Goal: Information Seeking & Learning: Check status

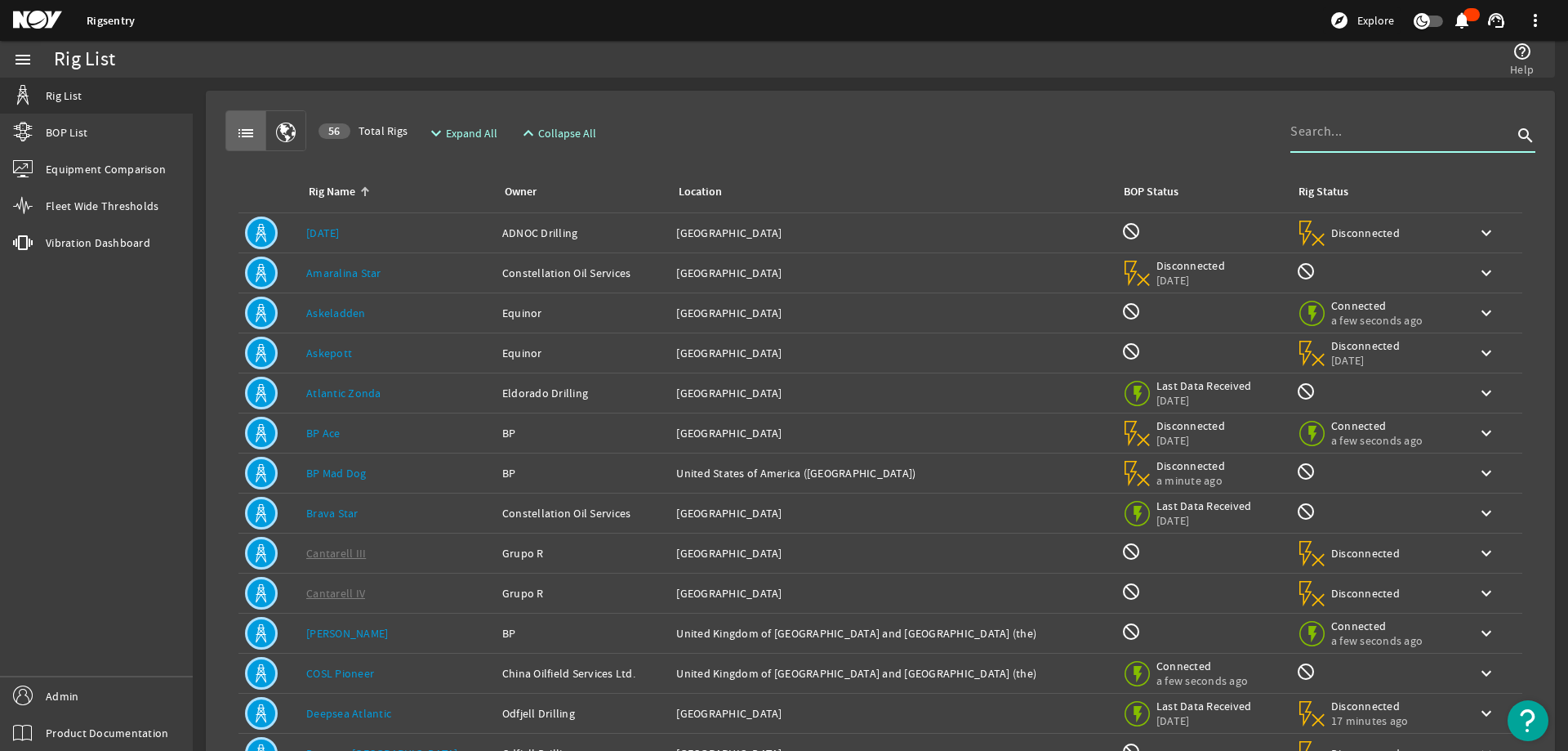
click at [1377, 136] on input at bounding box center [1402, 132] width 222 height 20
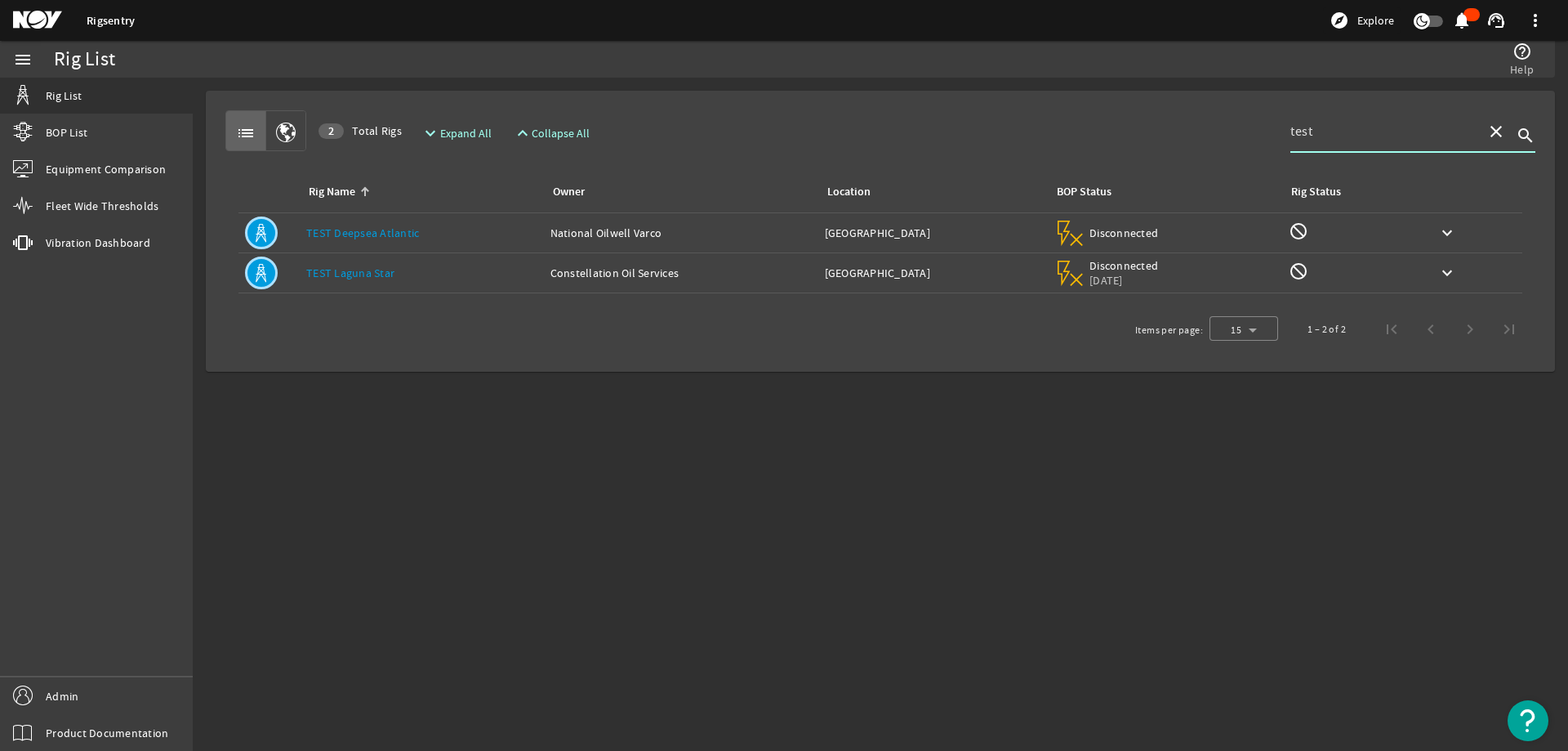
type input "test"
click at [454, 277] on div "Rig Name: TEST Laguna Star" at bounding box center [422, 273] width 231 height 16
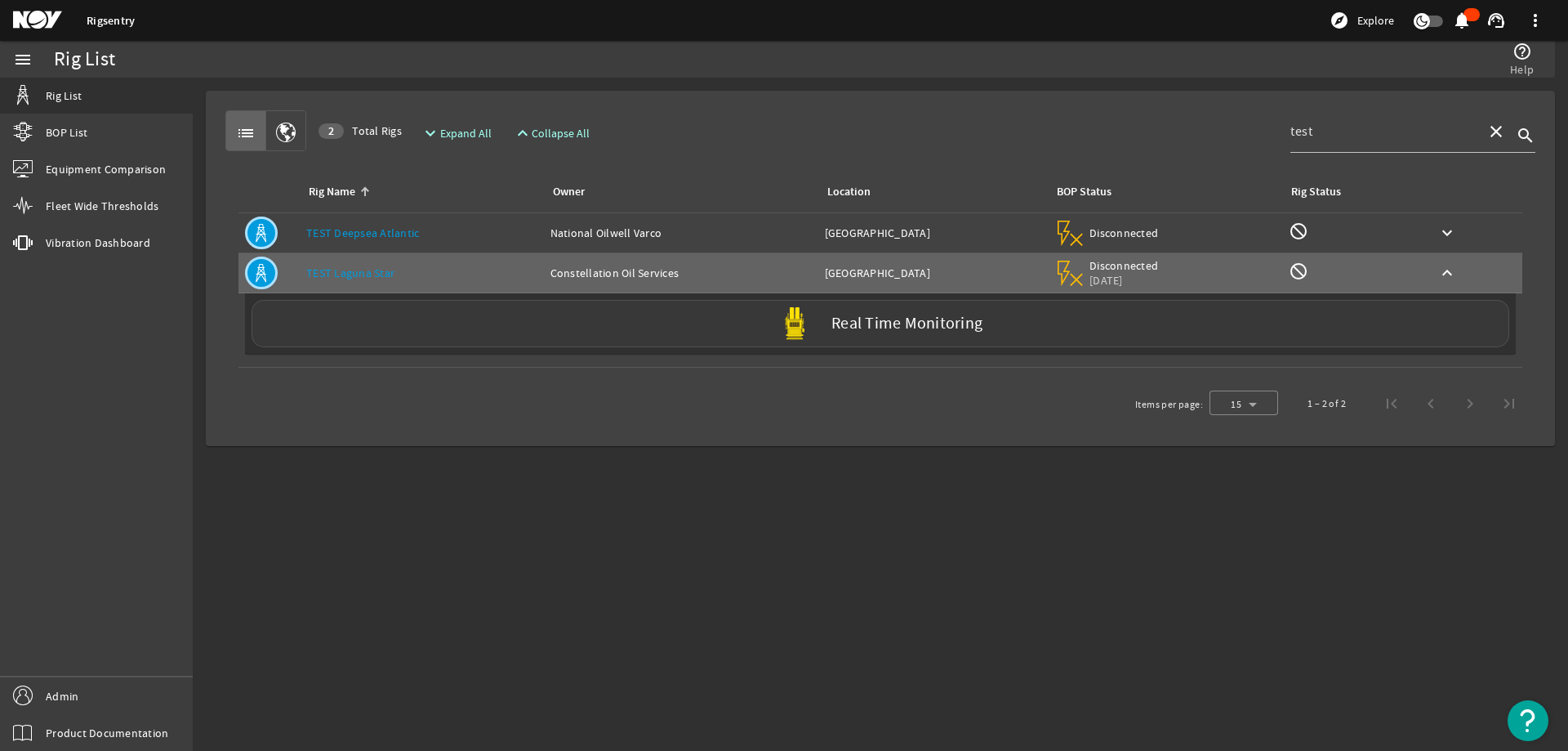
click at [506, 324] on div "Real Time Monitoring" at bounding box center [880, 324] width 1257 height 47
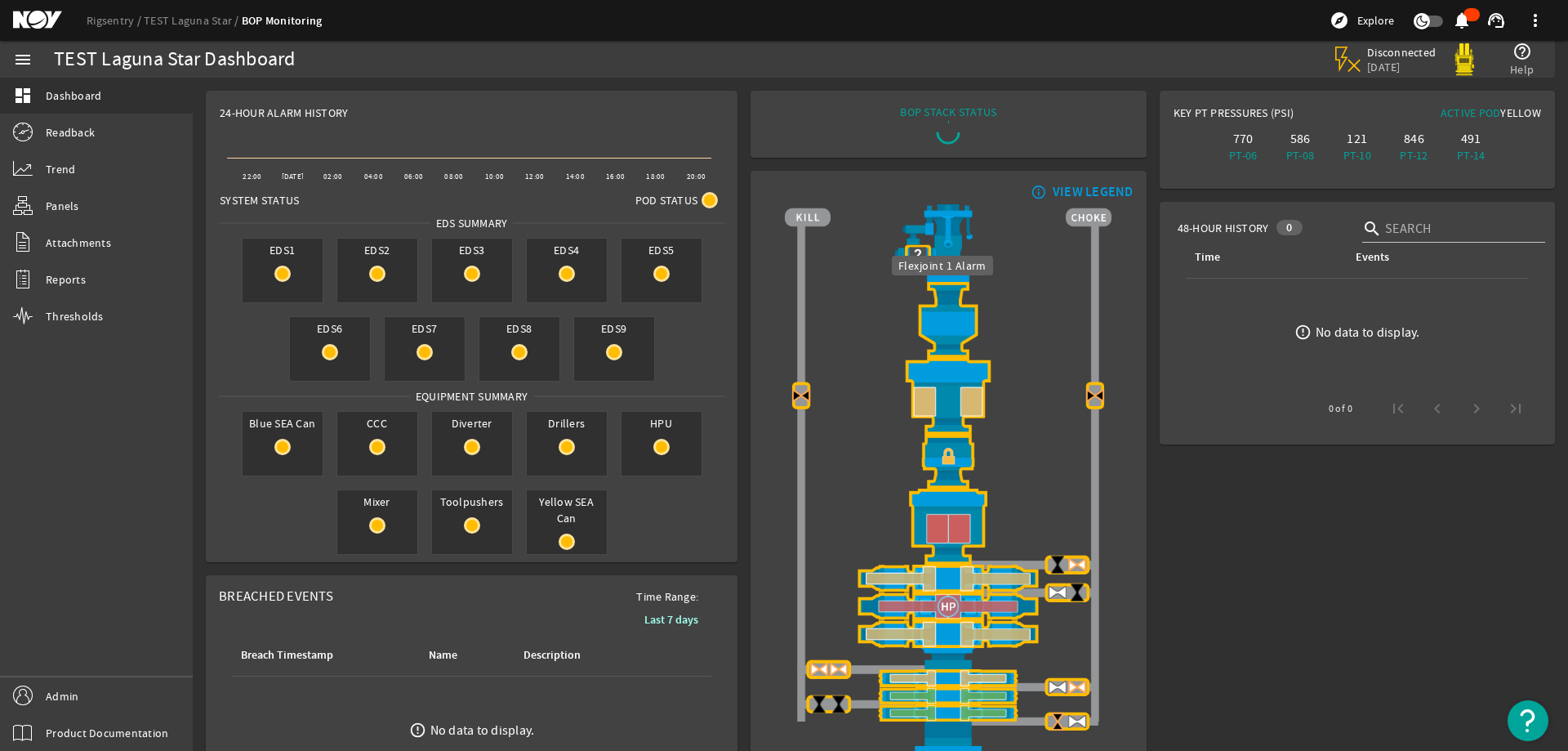
click at [945, 314] on img at bounding box center [948, 320] width 327 height 76
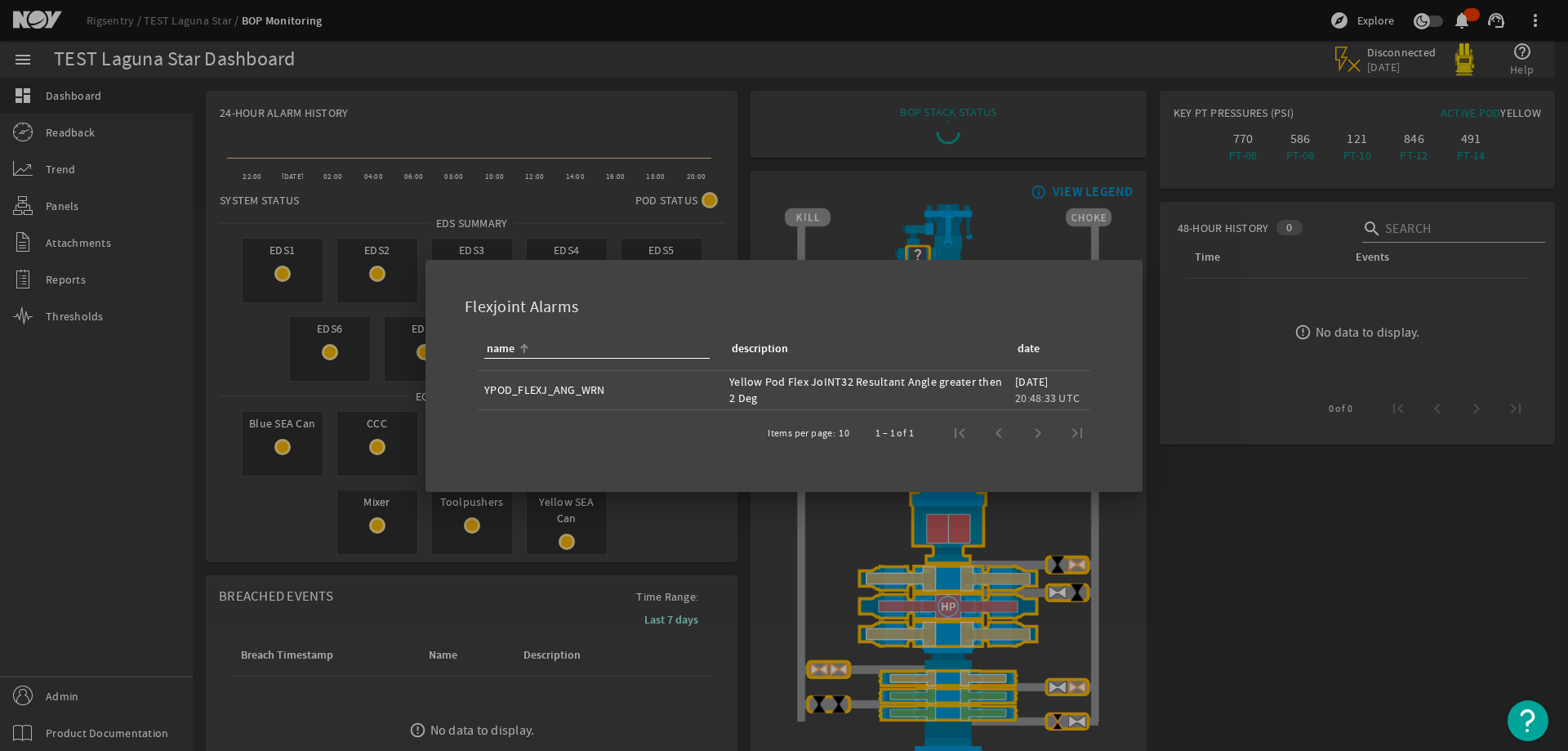
click at [839, 183] on div at bounding box center [784, 375] width 1568 height 751
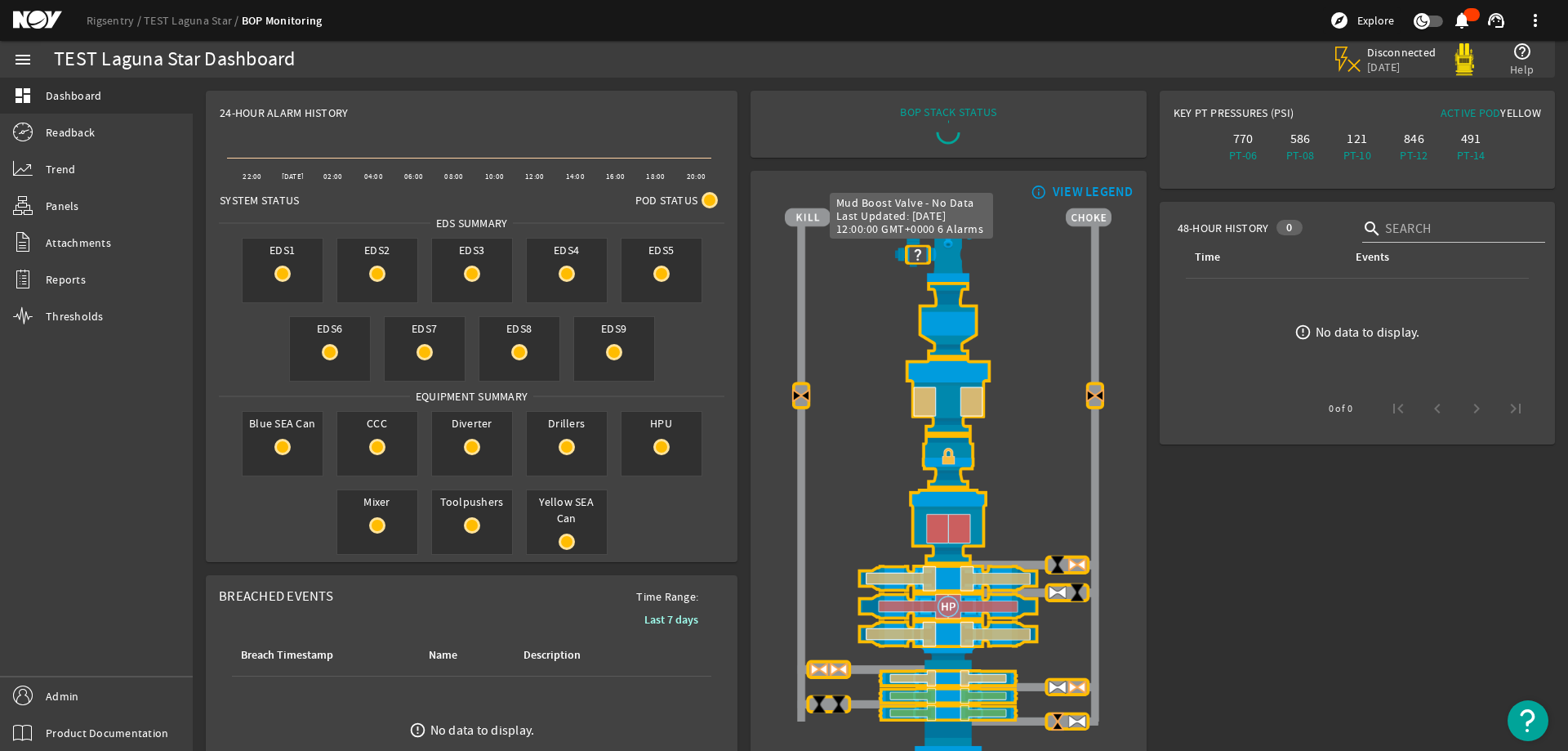
click at [910, 251] on img at bounding box center [918, 255] width 20 height 20
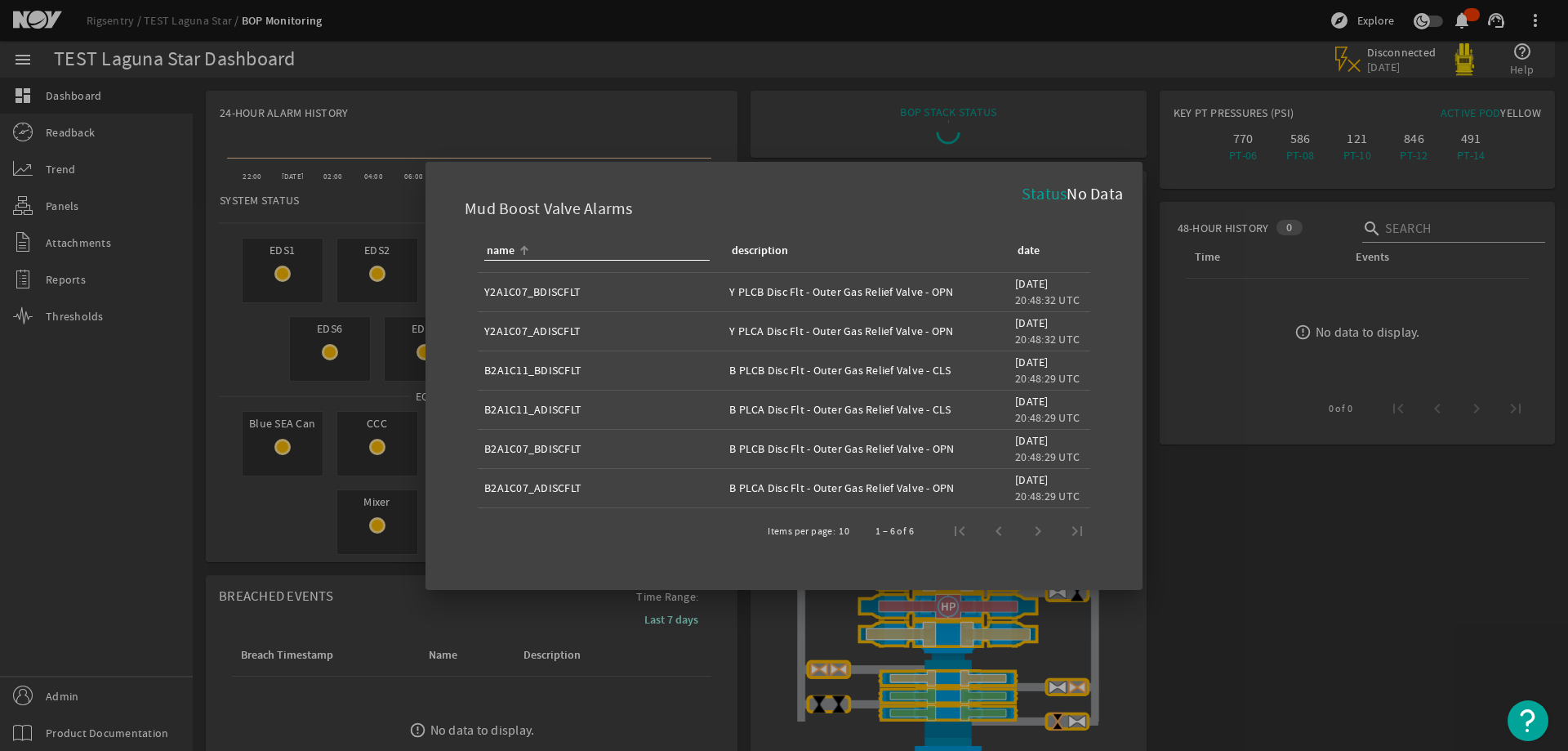
click at [813, 107] on div at bounding box center [784, 375] width 1568 height 751
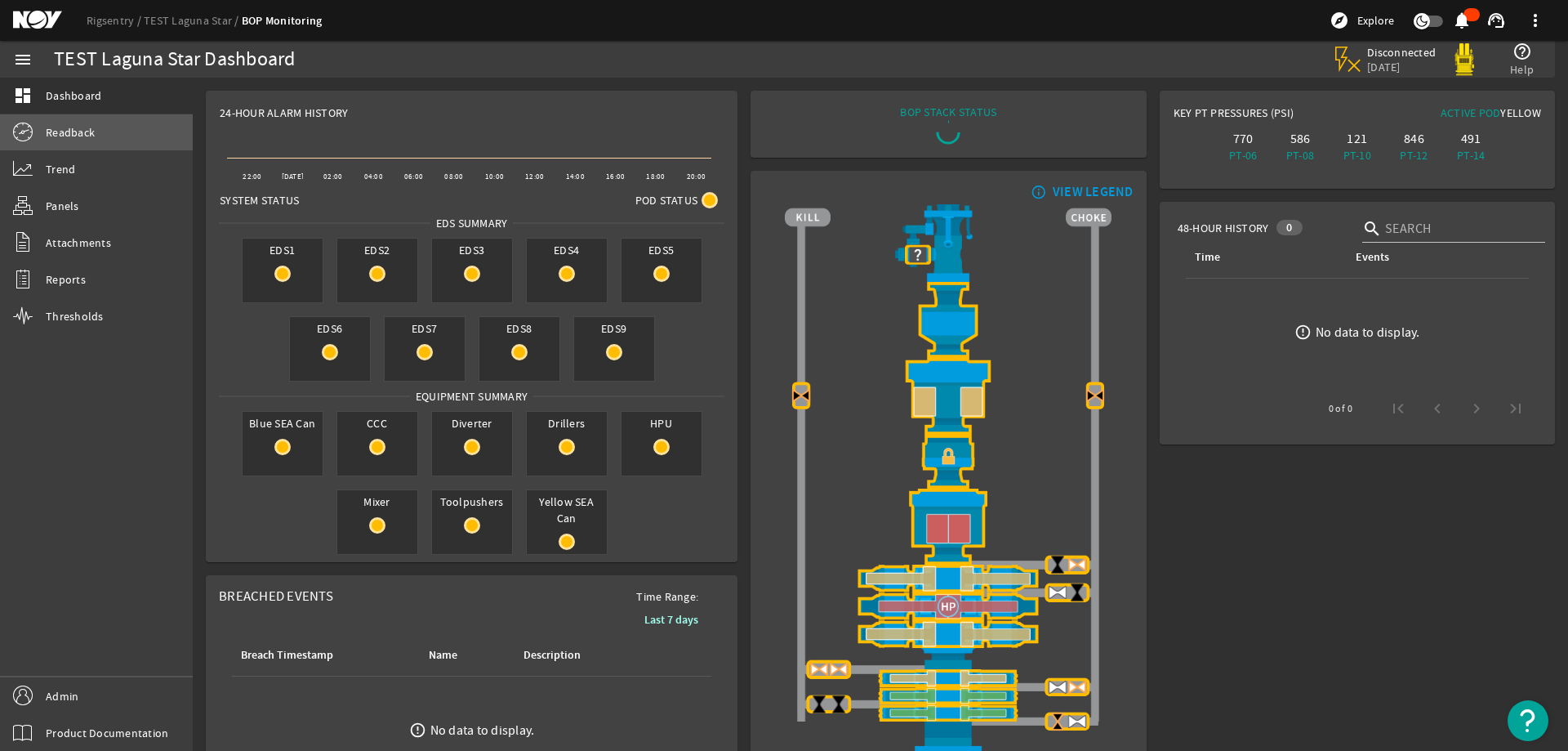
click at [86, 136] on span "Readback" at bounding box center [70, 132] width 49 height 16
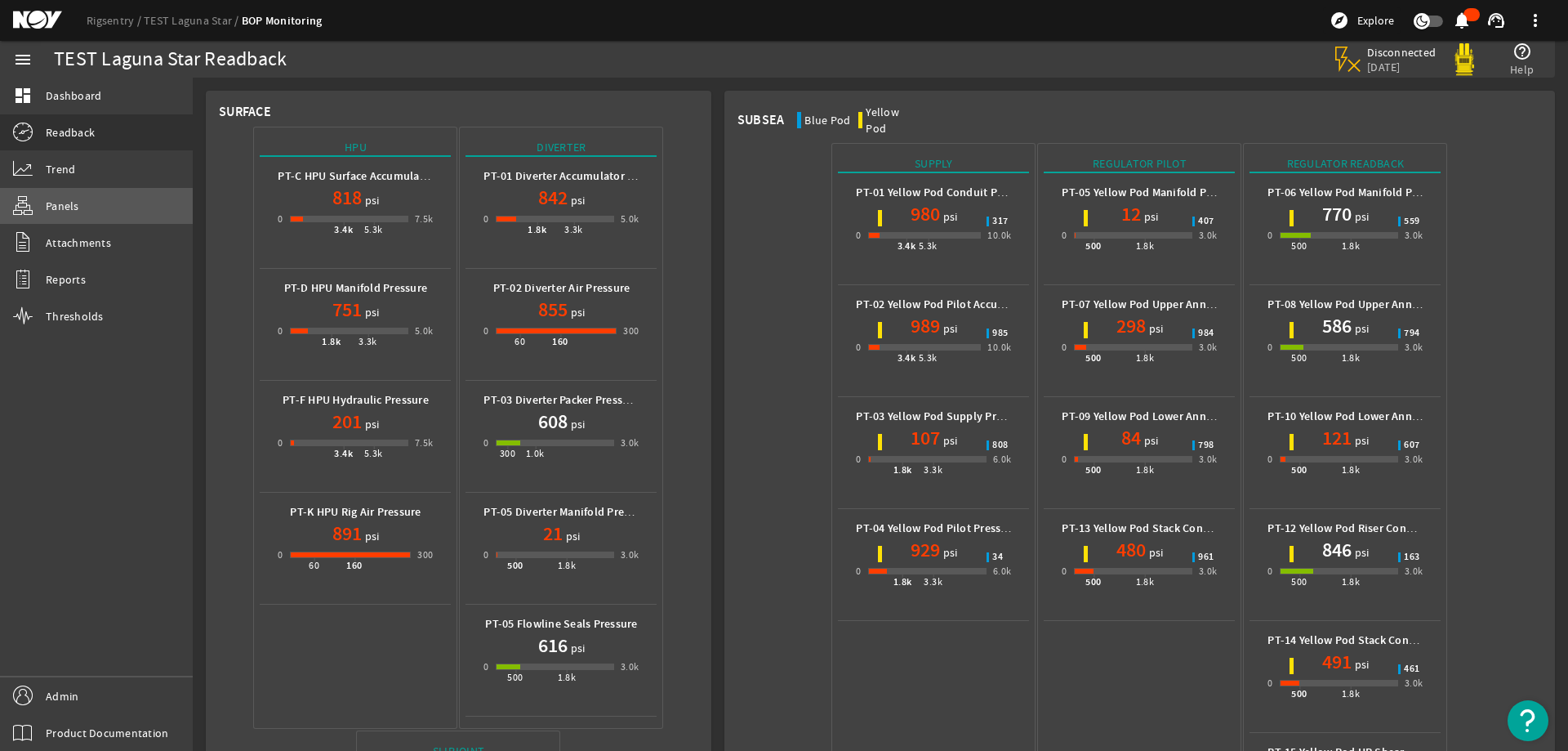
click at [93, 213] on link "Panels" at bounding box center [96, 206] width 192 height 36
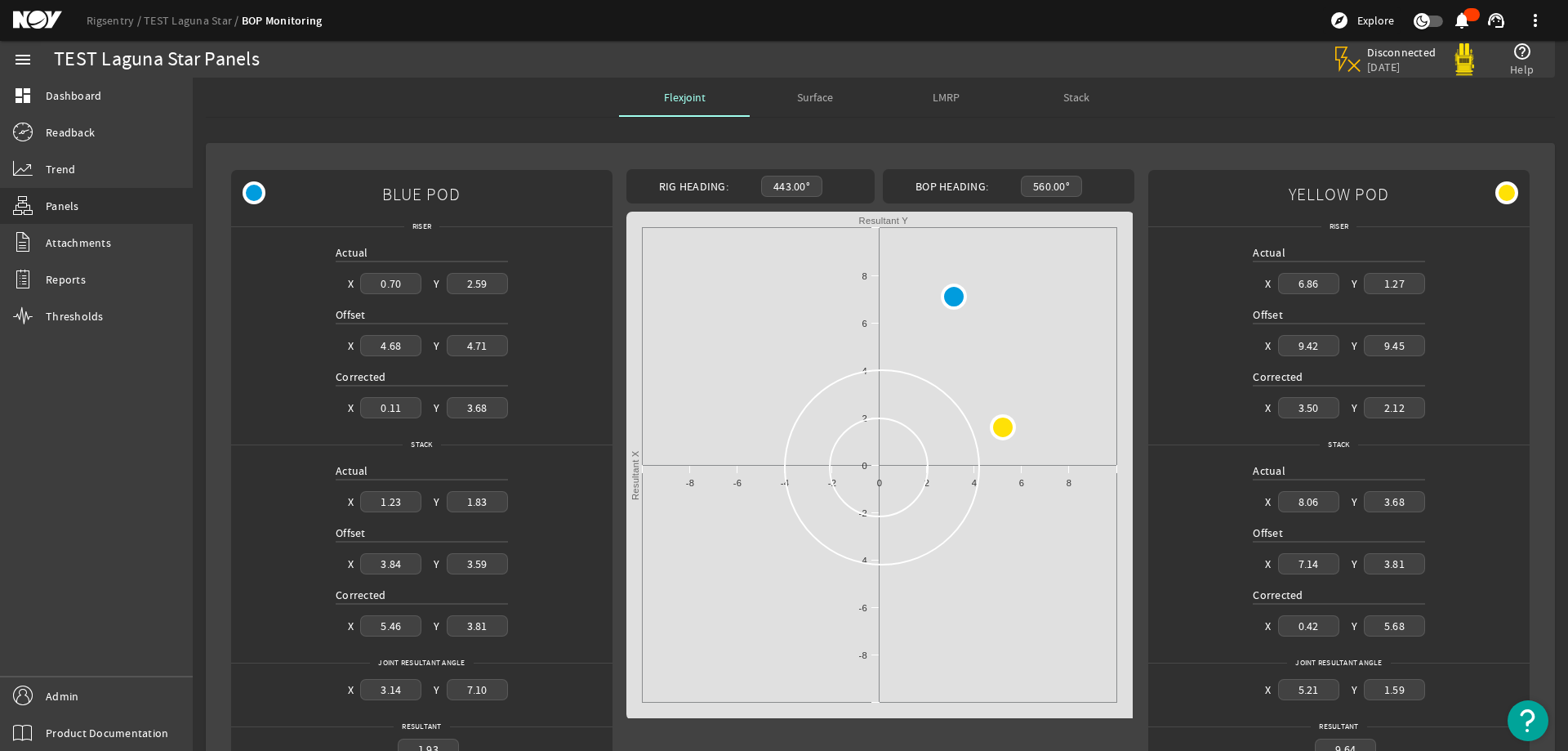
click at [798, 99] on span "Surface" at bounding box center [815, 97] width 36 height 12
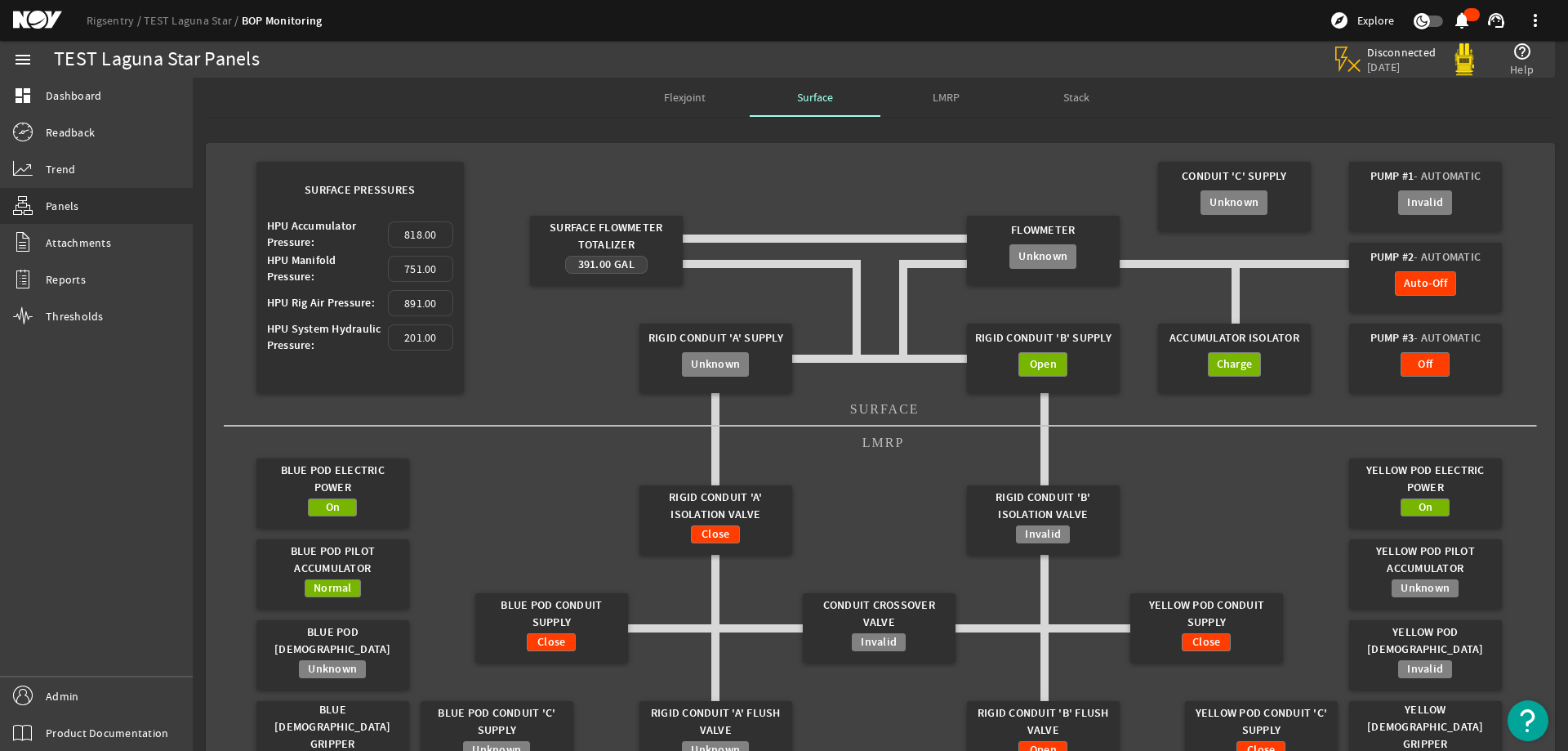
click at [726, 147] on mat-card "Surface Pressures HPU Accumulator Pressure: 818.00 HPU Manifold Pressure: 751.0…" at bounding box center [881, 465] width 1349 height 646
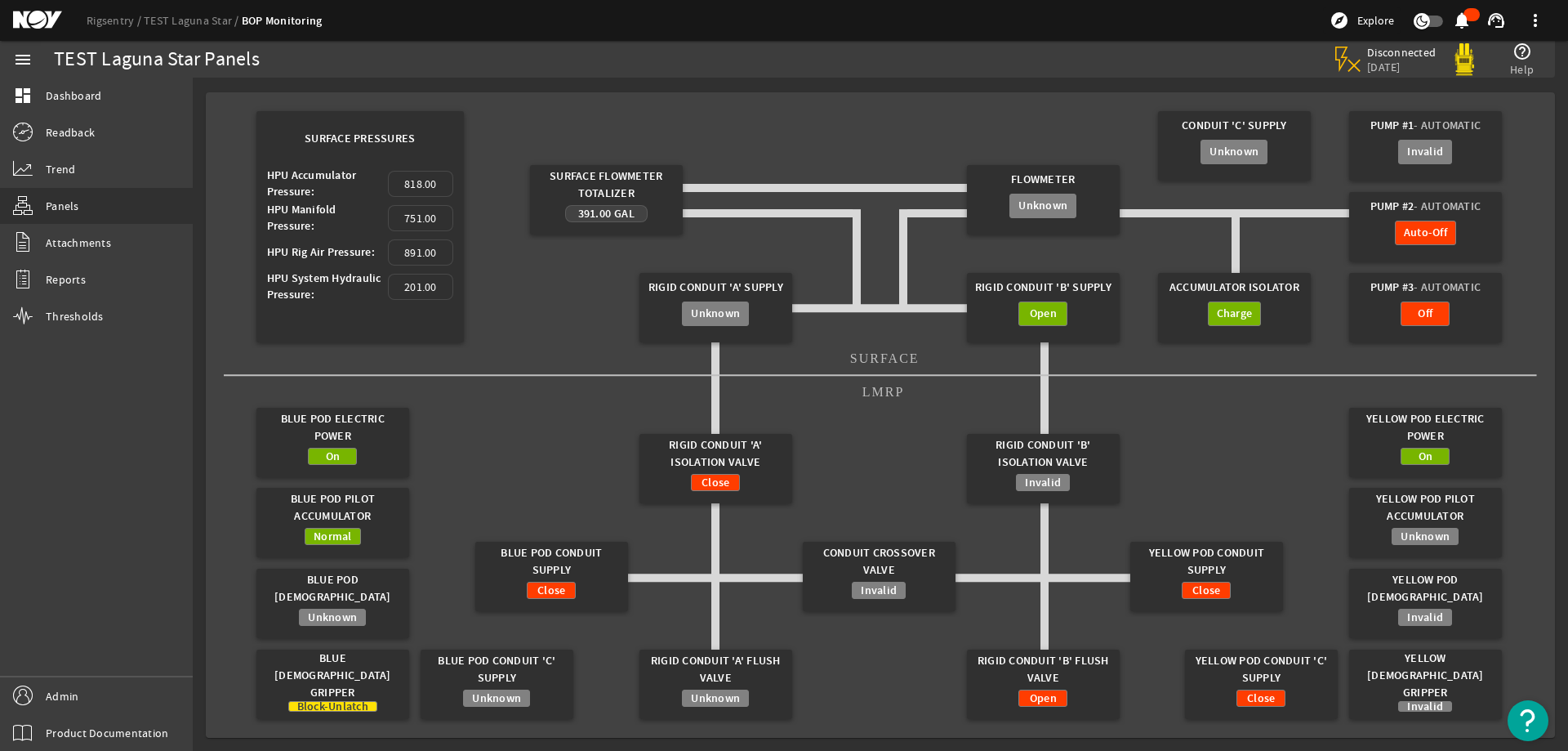
click at [1227, 450] on gridster "Surface Pressures HPU Accumulator Pressure: 818.00 HPU Manifold Pressure: 751.0…" at bounding box center [881, 415] width 1313 height 619
click at [1517, 340] on gridster "Surface Pressures HPU Accumulator Pressure: 818.00 HPU Manifold Pressure: 751.0…" at bounding box center [881, 415] width 1313 height 619
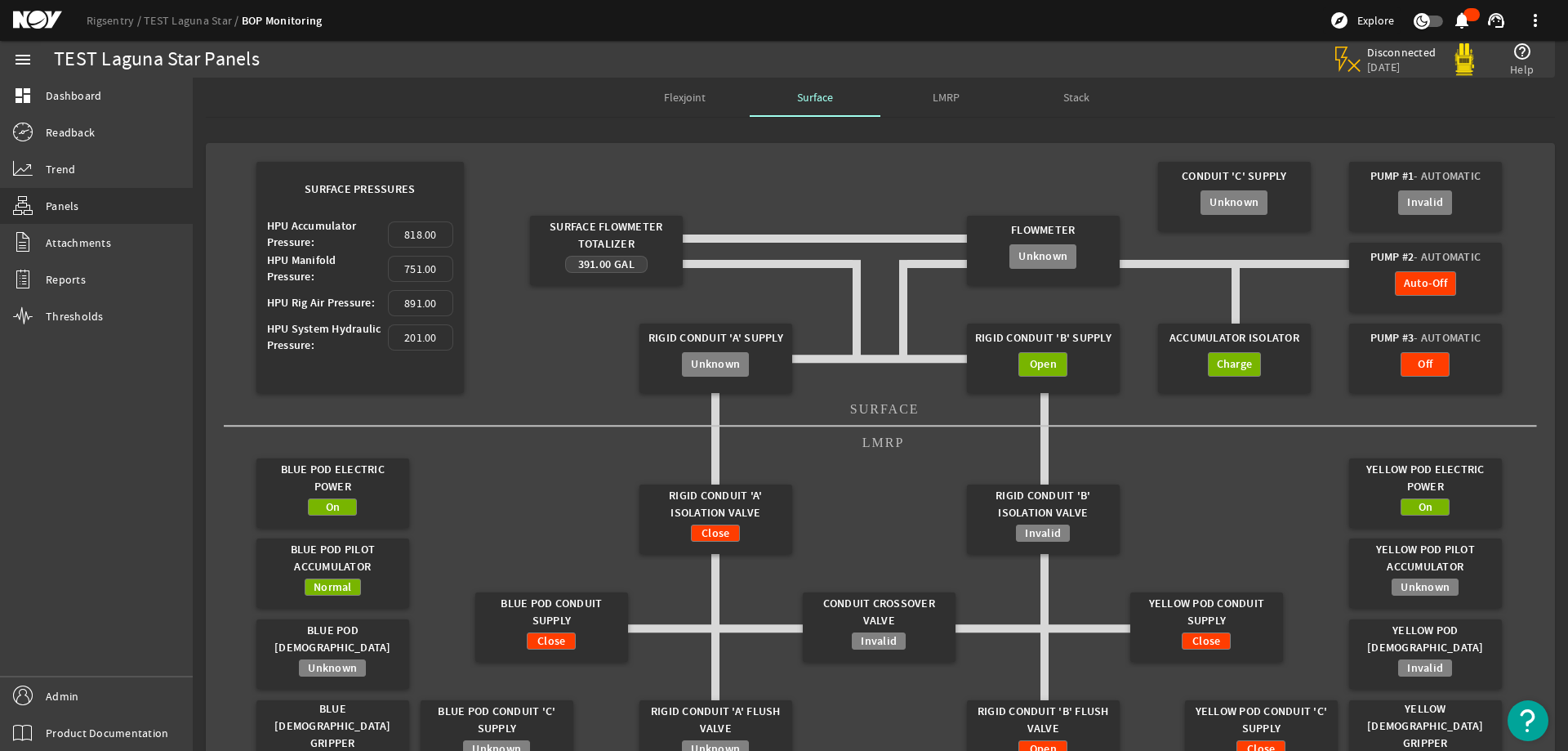
click at [952, 99] on span "LMRP" at bounding box center [947, 97] width 27 height 12
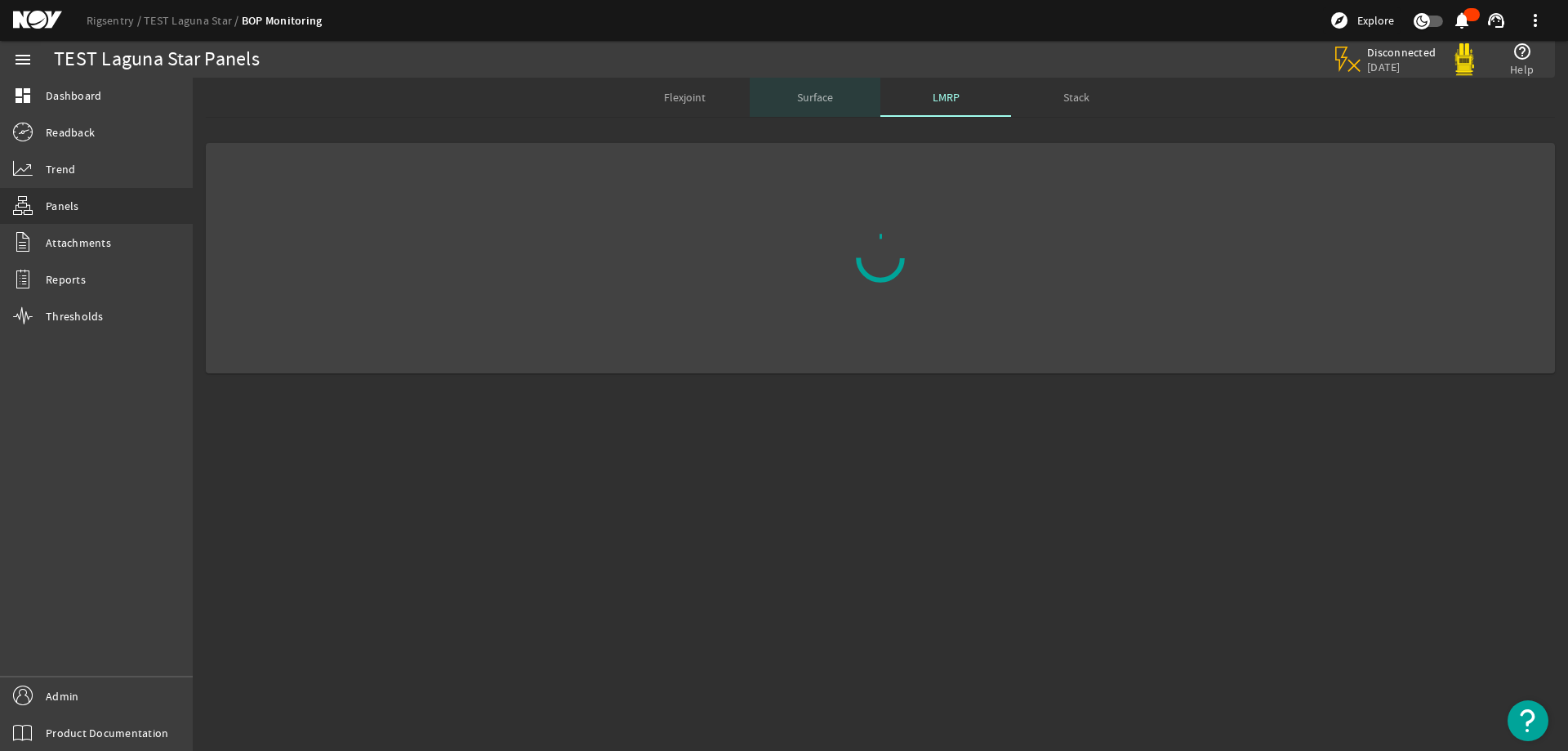
click at [818, 99] on span "Surface" at bounding box center [815, 97] width 36 height 12
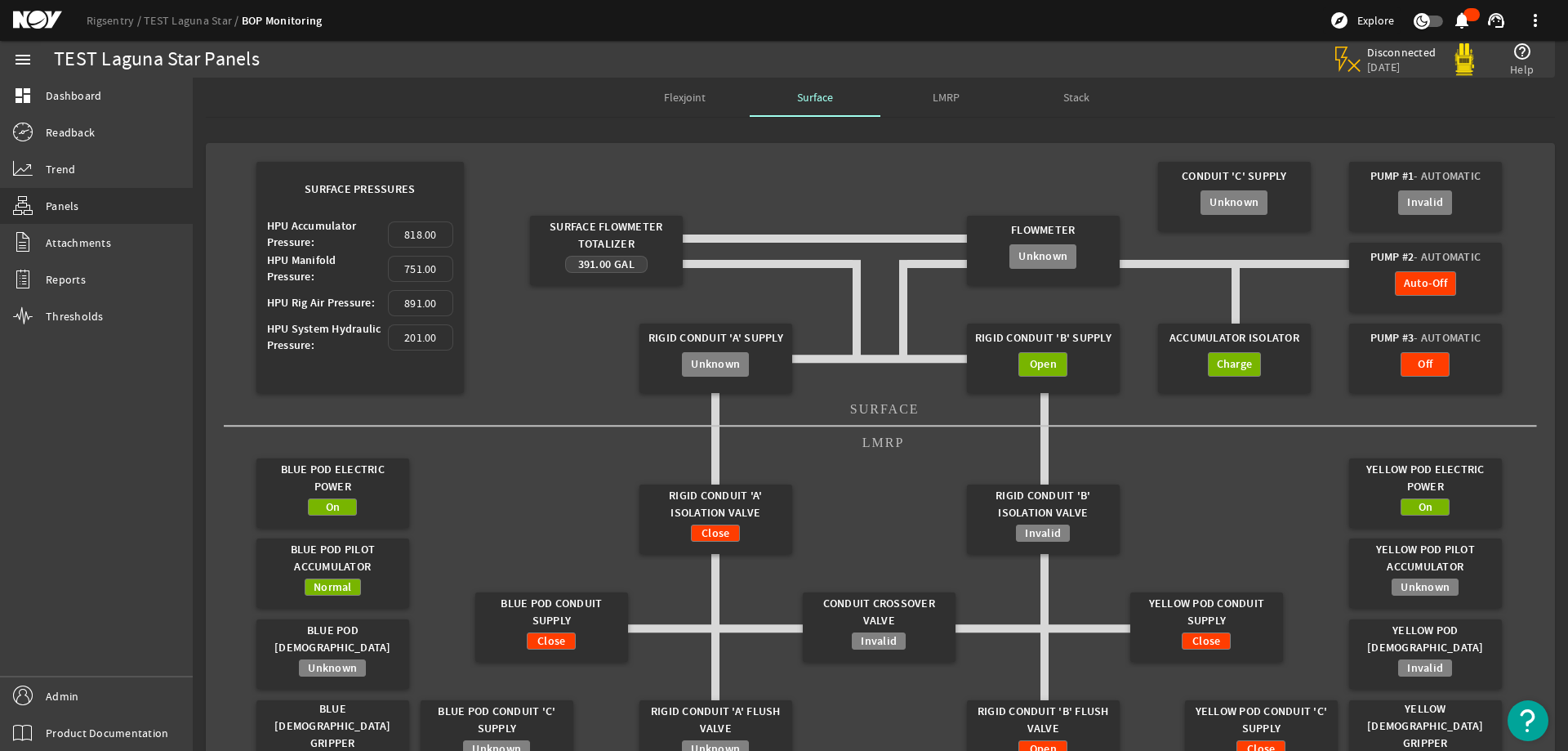
click at [947, 97] on span "LMRP" at bounding box center [947, 97] width 27 height 12
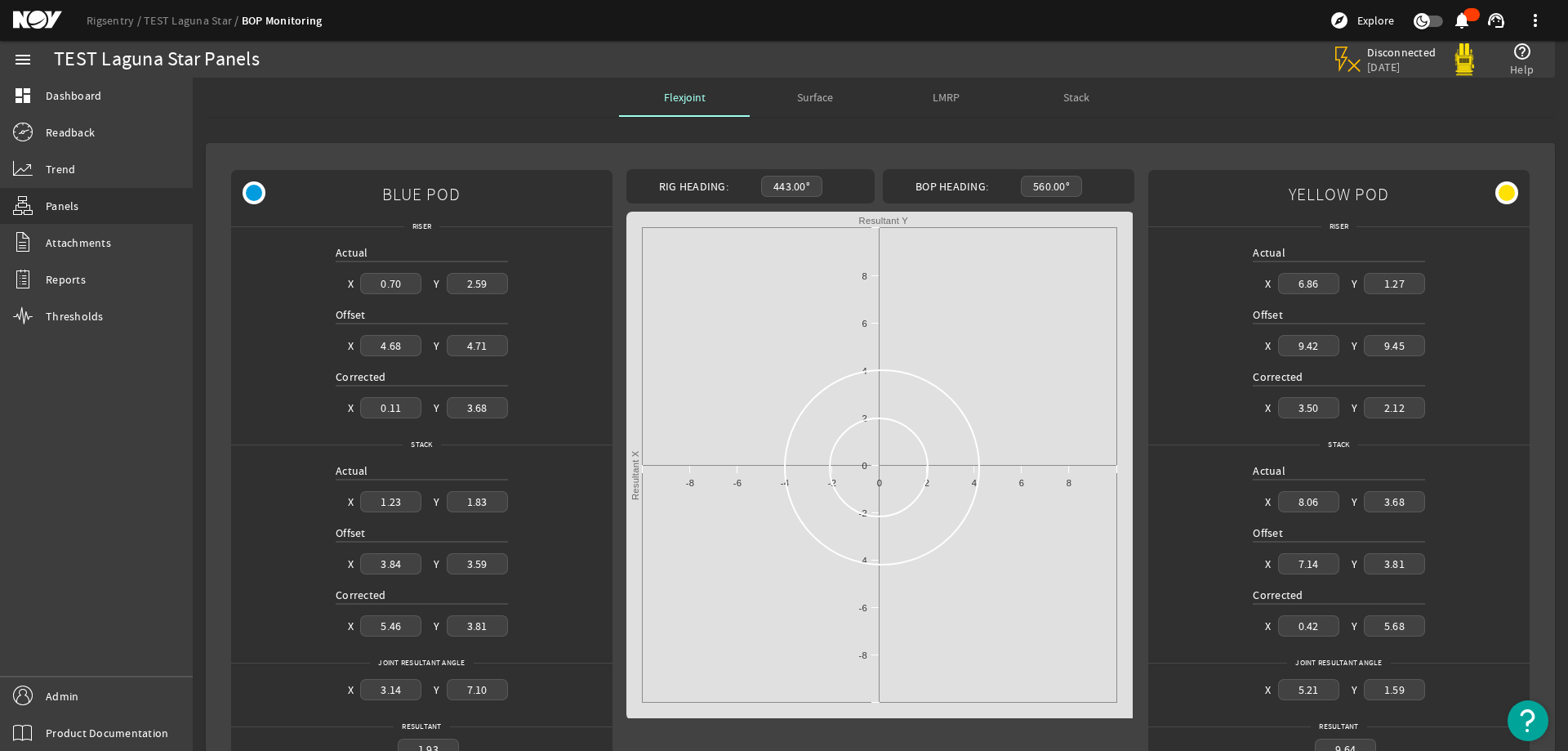
click at [938, 96] on span "LMRP" at bounding box center [947, 97] width 27 height 12
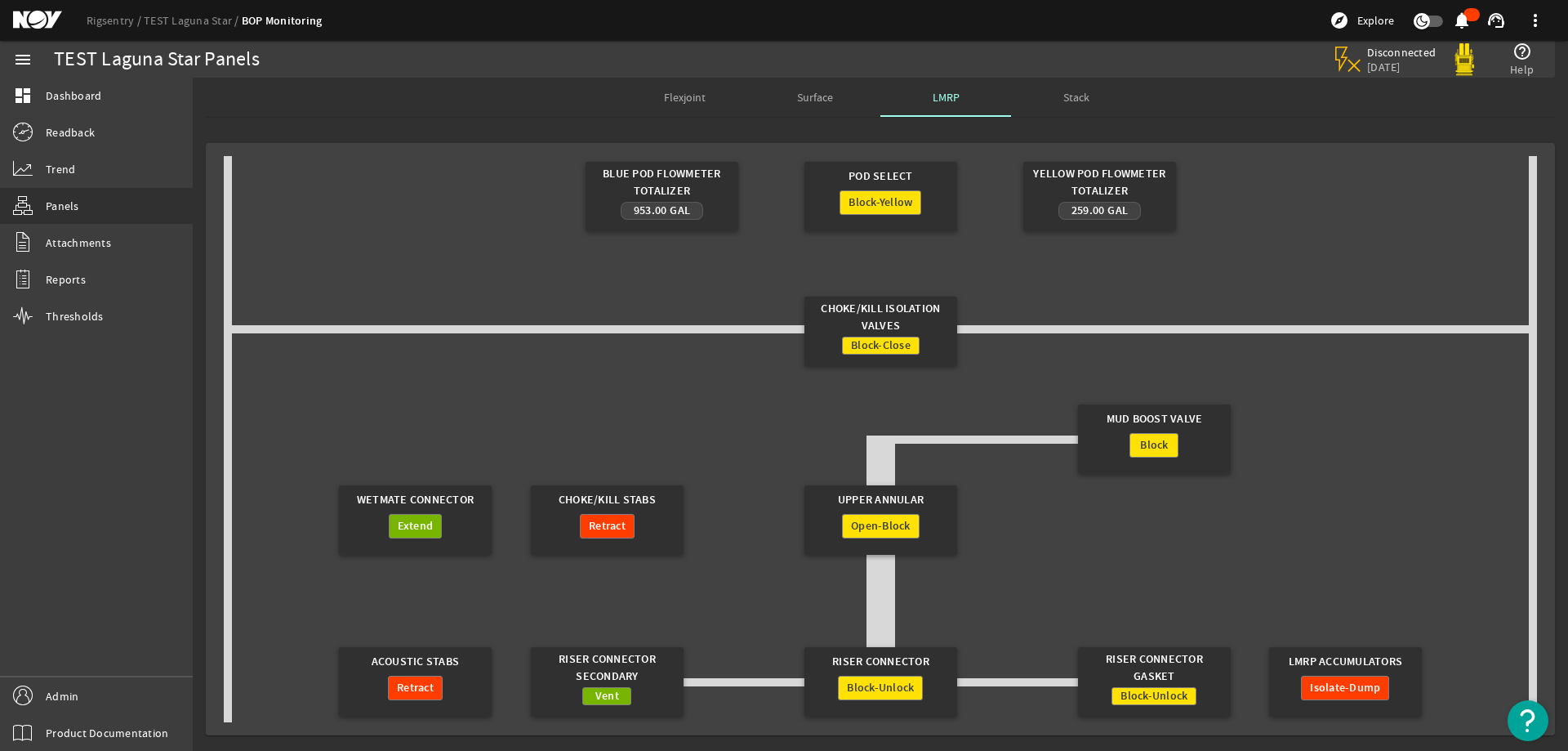
click at [628, 342] on gridster "Blue Pod Flowmeter Totalizer 953.00 Gal Pod Select Block-Yellow Yellow Pod Flow…" at bounding box center [881, 439] width 1313 height 567
click at [1078, 92] on span "Stack" at bounding box center [1076, 97] width 26 height 12
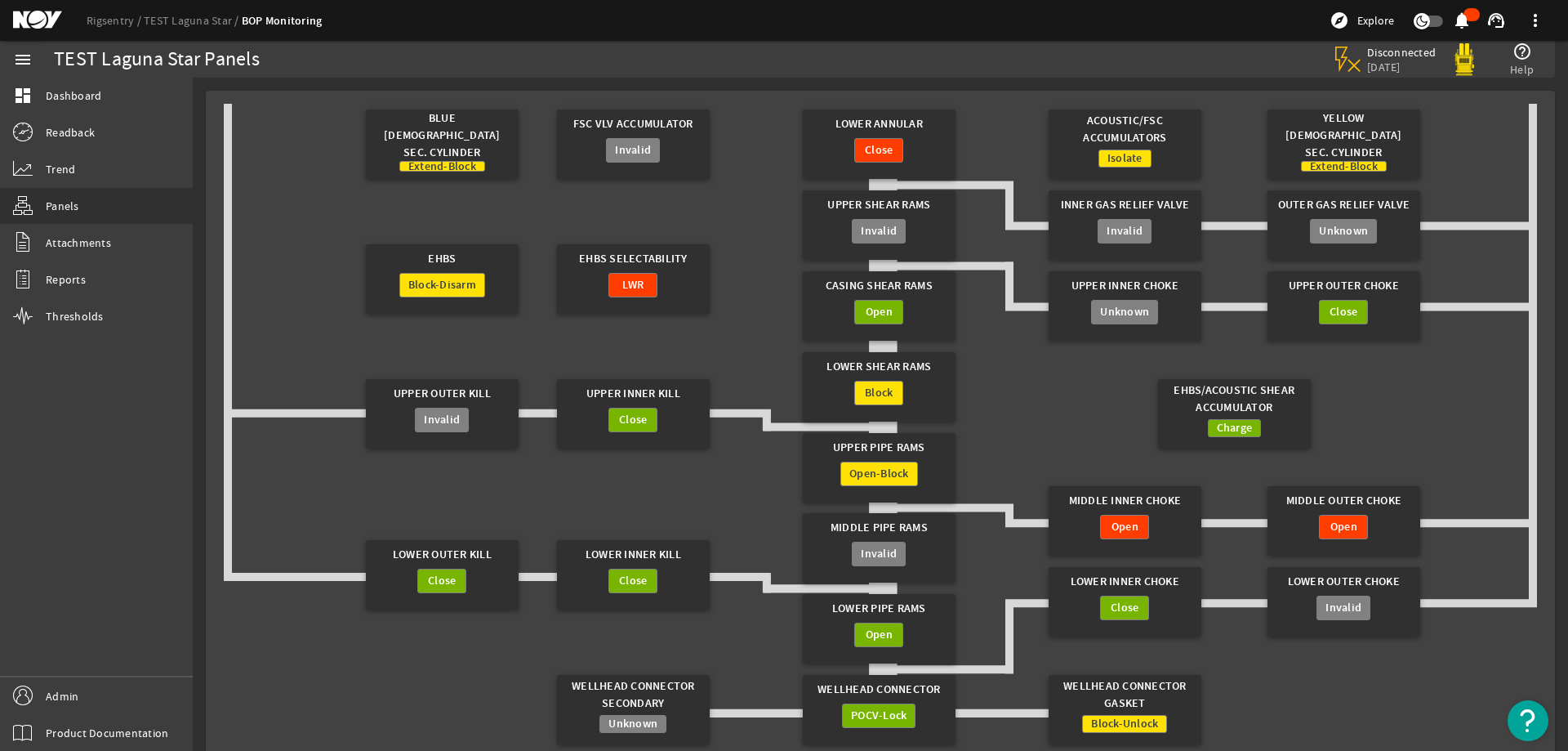
scroll to position [78, 0]
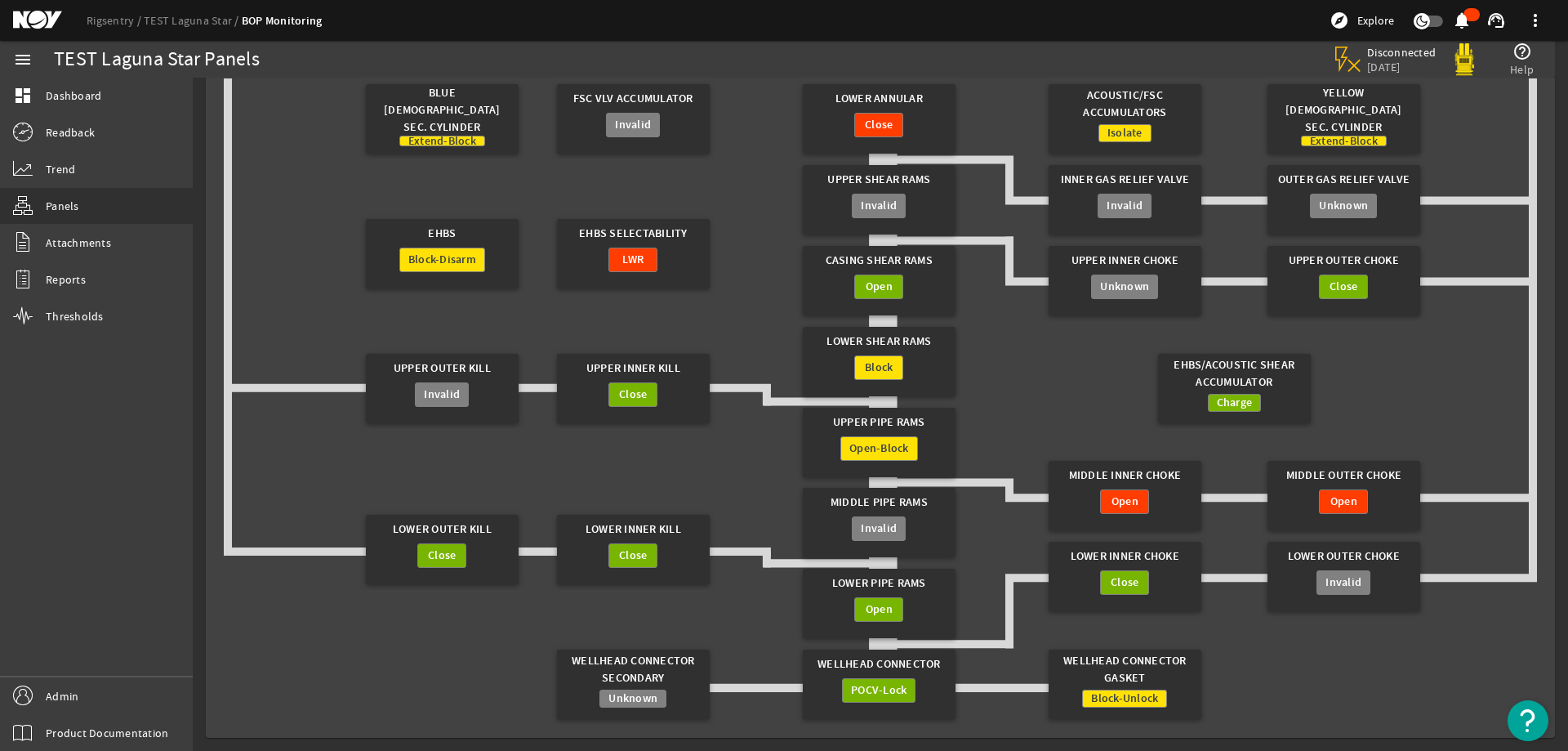
drag, startPoint x: 988, startPoint y: 336, endPoint x: 1014, endPoint y: 330, distance: 26.7
click at [991, 336] on gridster "Blue [DEMOGRAPHIC_DATA] Sec. Cylinder Extend-Block FSC VLV Accumulator Invalid …" at bounding box center [881, 401] width 1313 height 646
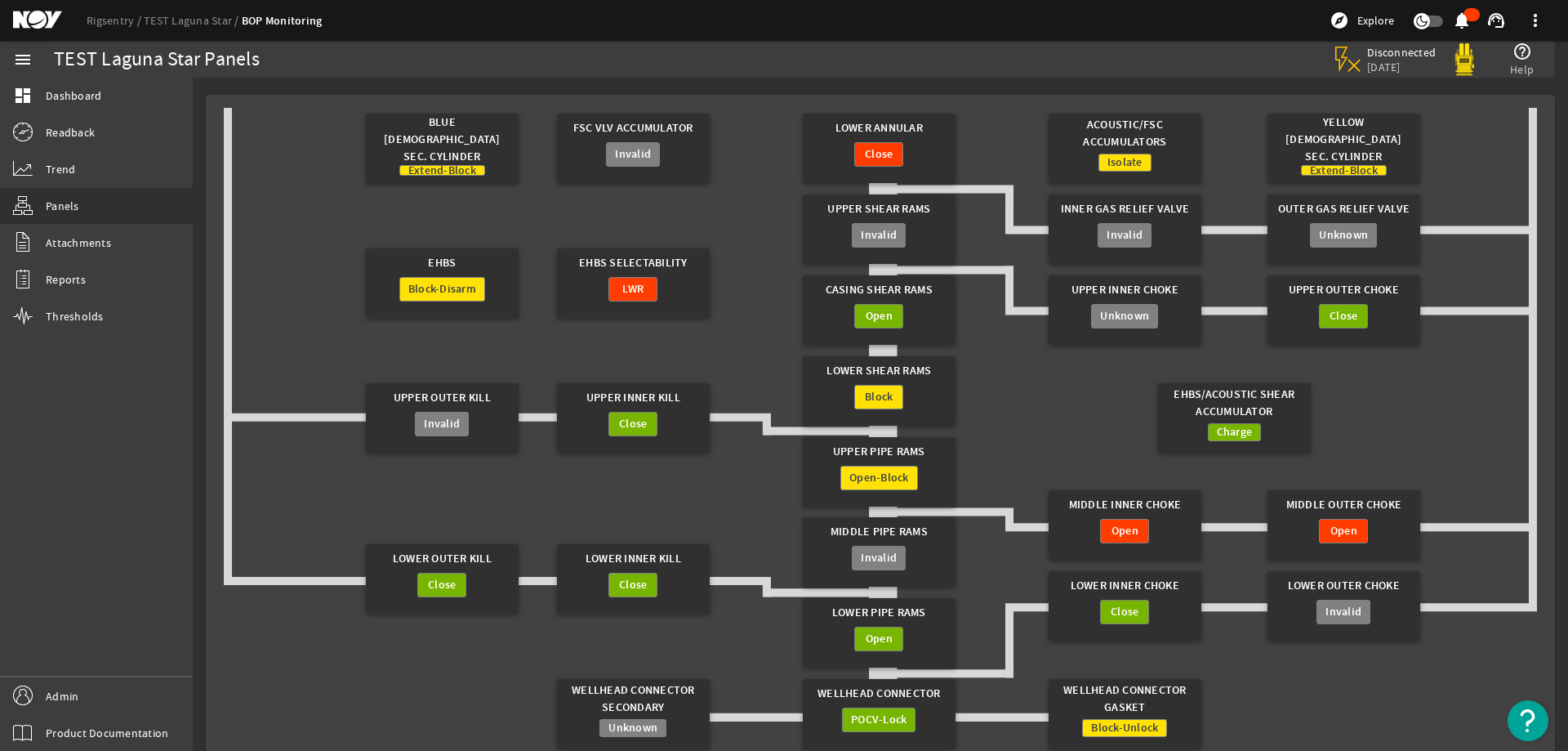
scroll to position [0, 0]
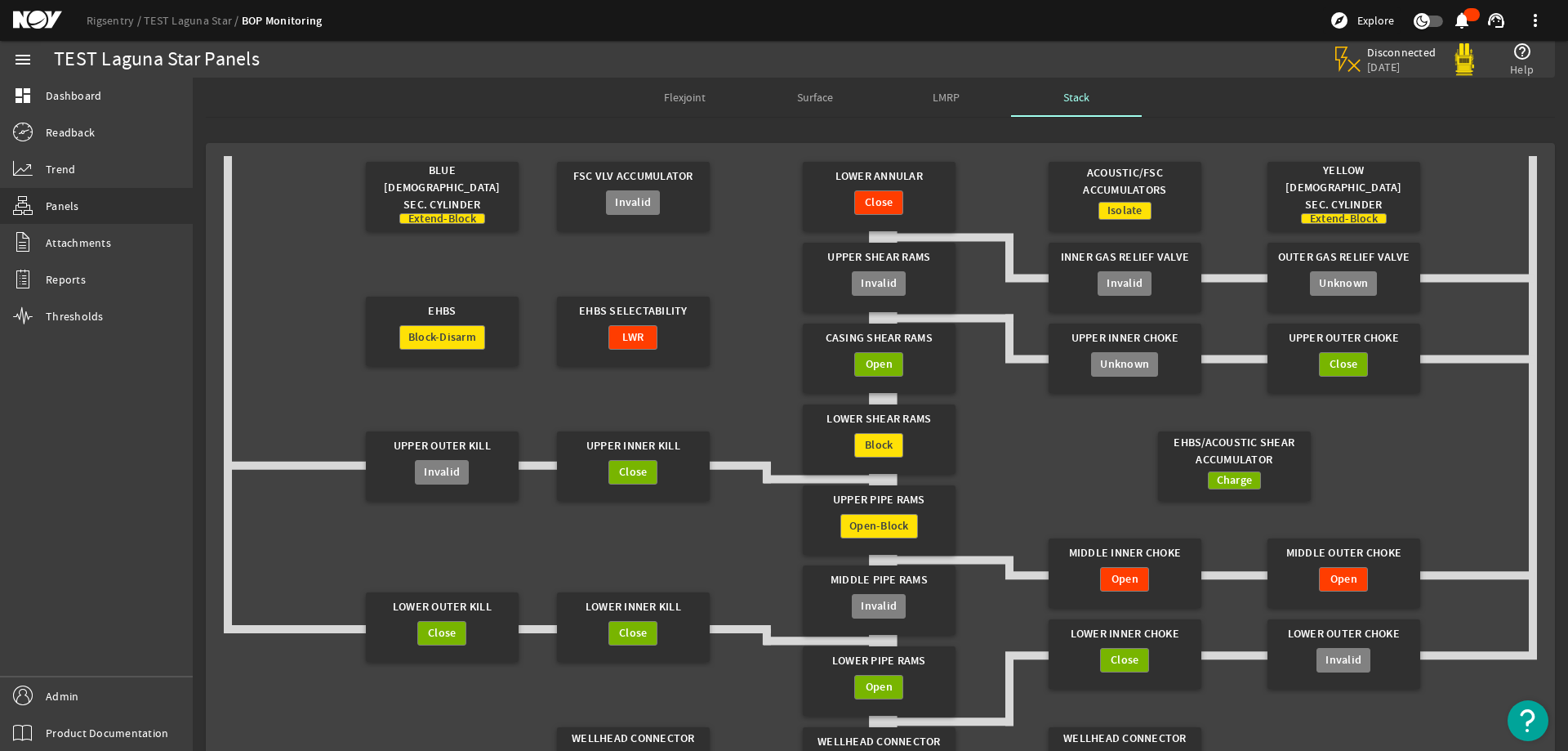
drag, startPoint x: 766, startPoint y: 350, endPoint x: 1044, endPoint y: 44, distance: 413.4
click at [766, 350] on gridster "Blue [DEMOGRAPHIC_DATA] Sec. Cylinder Extend-Block FSC VLV Accumulator Invalid …" at bounding box center [881, 479] width 1313 height 646
click at [736, 226] on gridster "Blue [DEMOGRAPHIC_DATA] Sec. Cylinder Extend-Block FSC VLV Accumulator Invalid …" at bounding box center [881, 479] width 1313 height 646
click at [714, 371] on gridster "Blue [DEMOGRAPHIC_DATA] Sec. Cylinder Extend-Block FSC VLV Accumulator Invalid …" at bounding box center [881, 479] width 1313 height 646
